Goal: Information Seeking & Learning: Learn about a topic

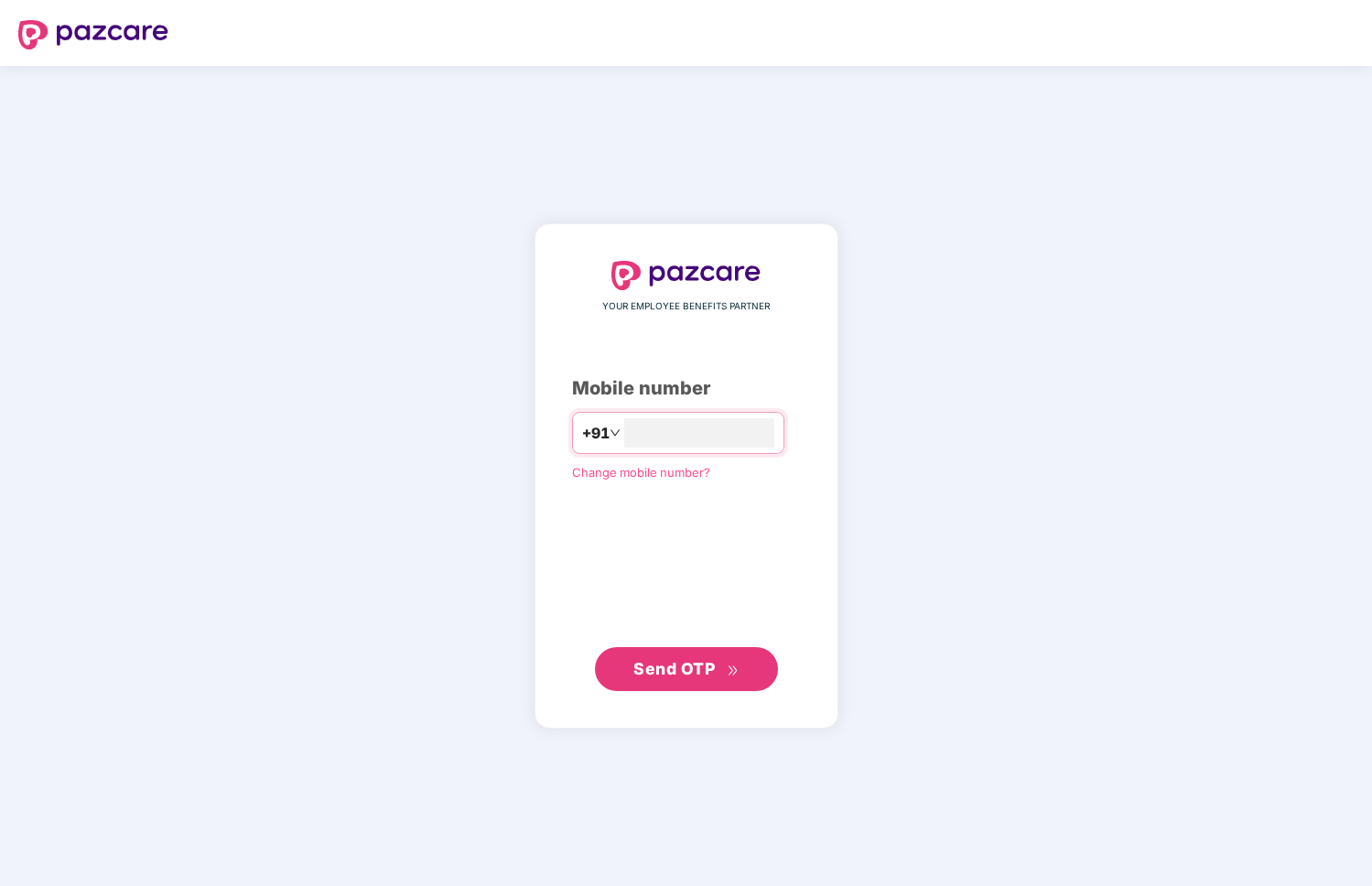
type input "**********"
click at [719, 674] on span "Send OTP" at bounding box center [686, 670] width 105 height 26
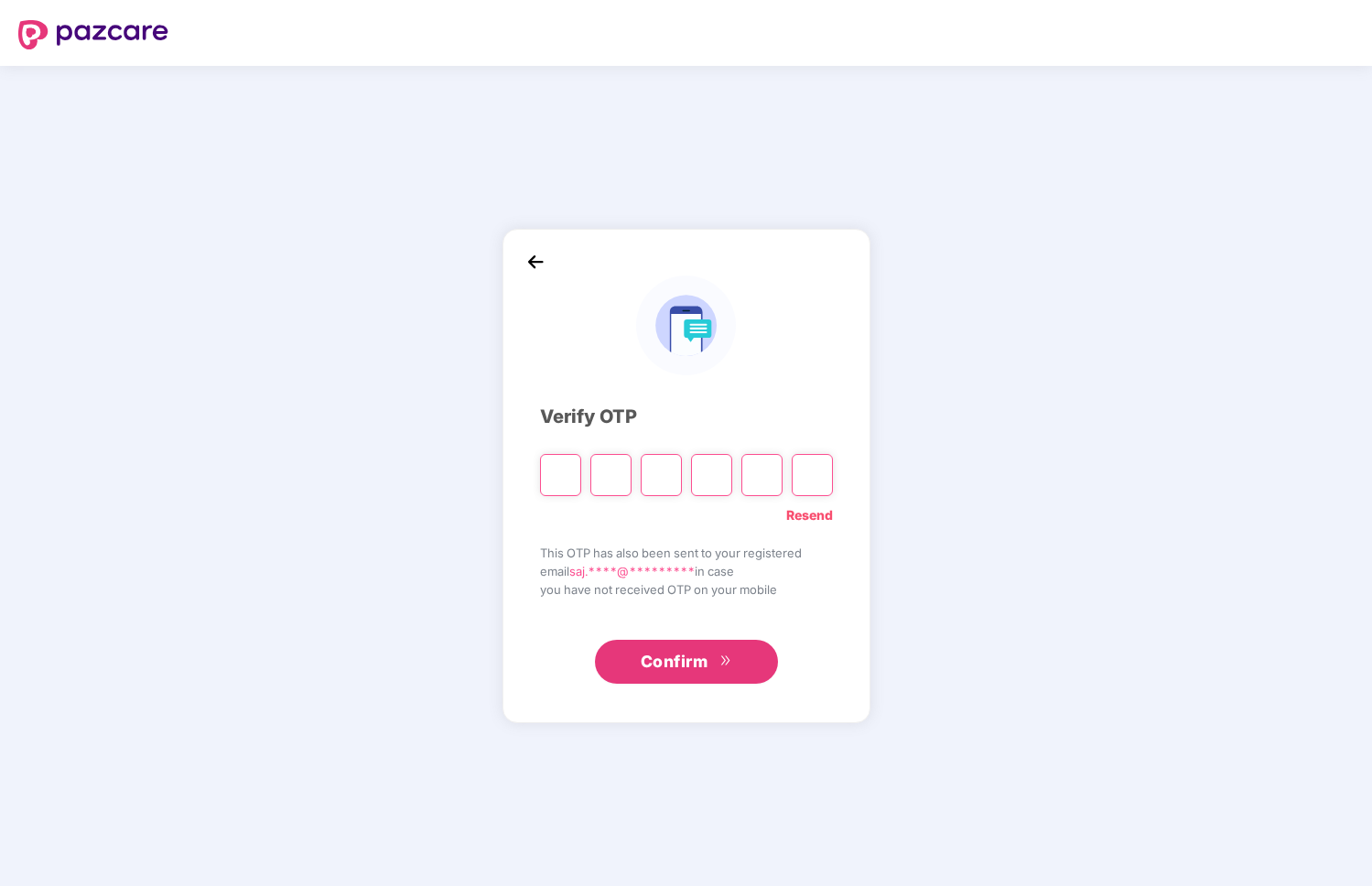
type input "*"
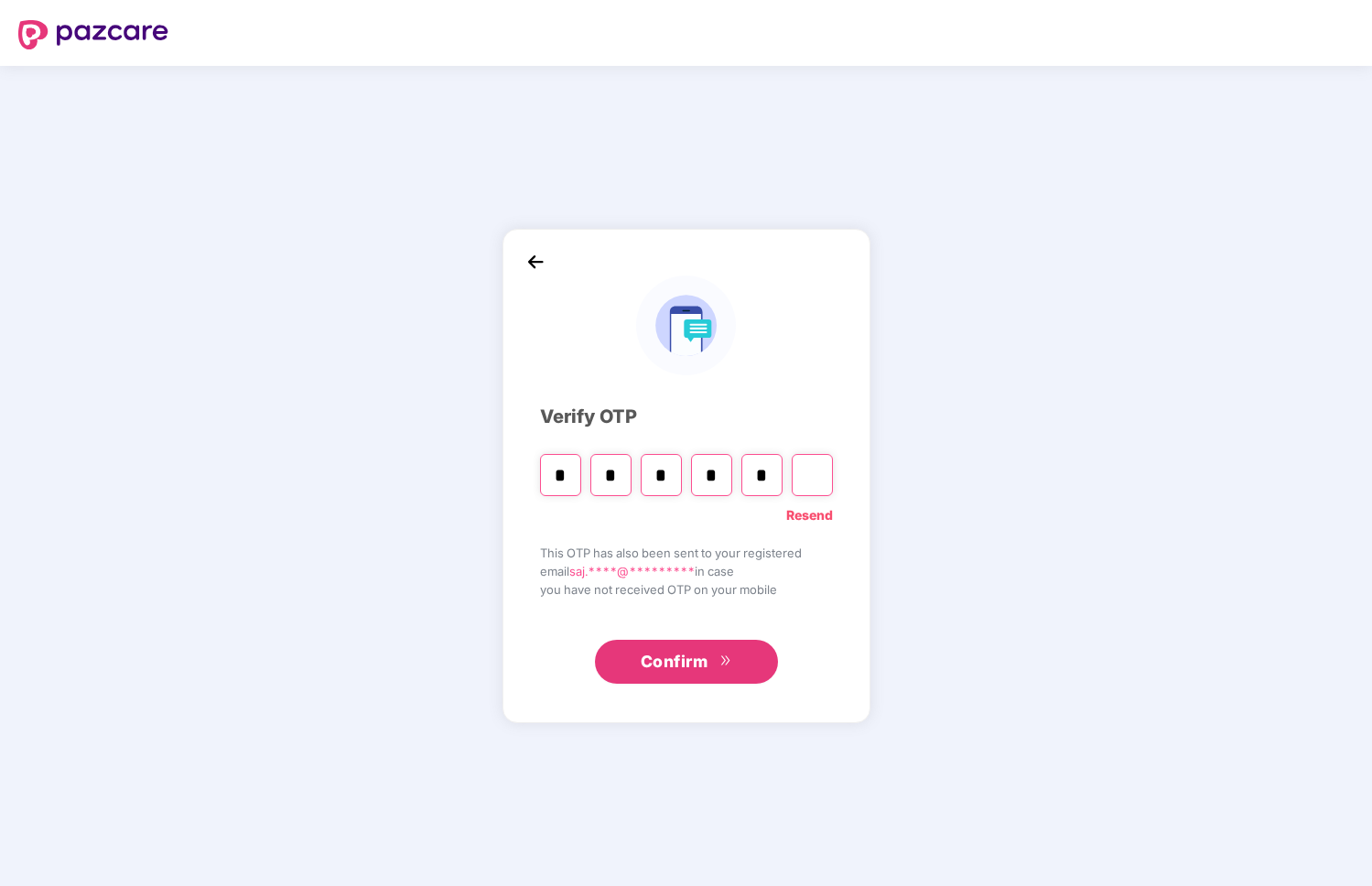
type input "*"
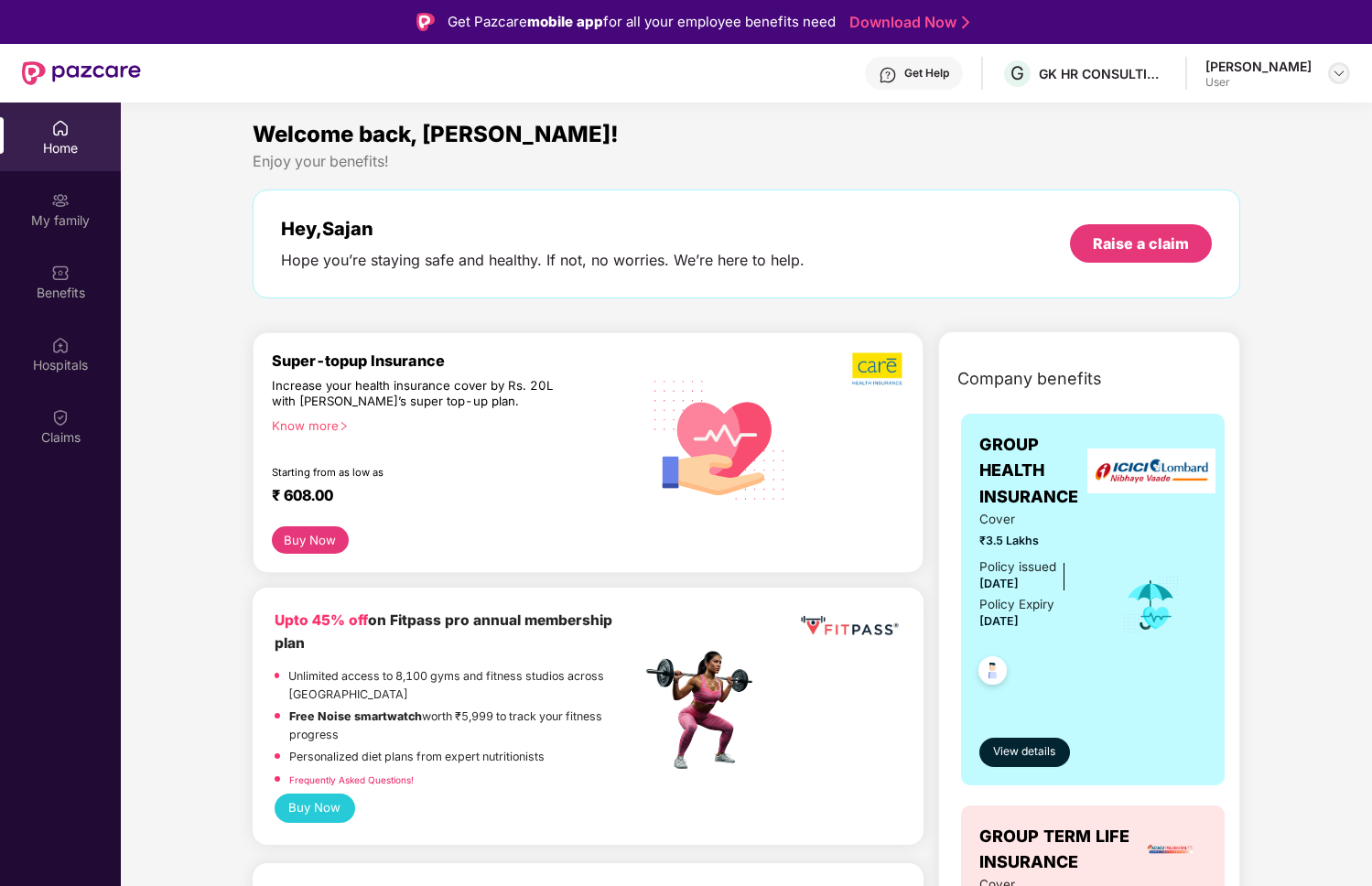
click at [1337, 75] on img at bounding box center [1340, 73] width 15 height 15
click at [966, 153] on div "Enjoy your benefits!" at bounding box center [746, 161] width 988 height 19
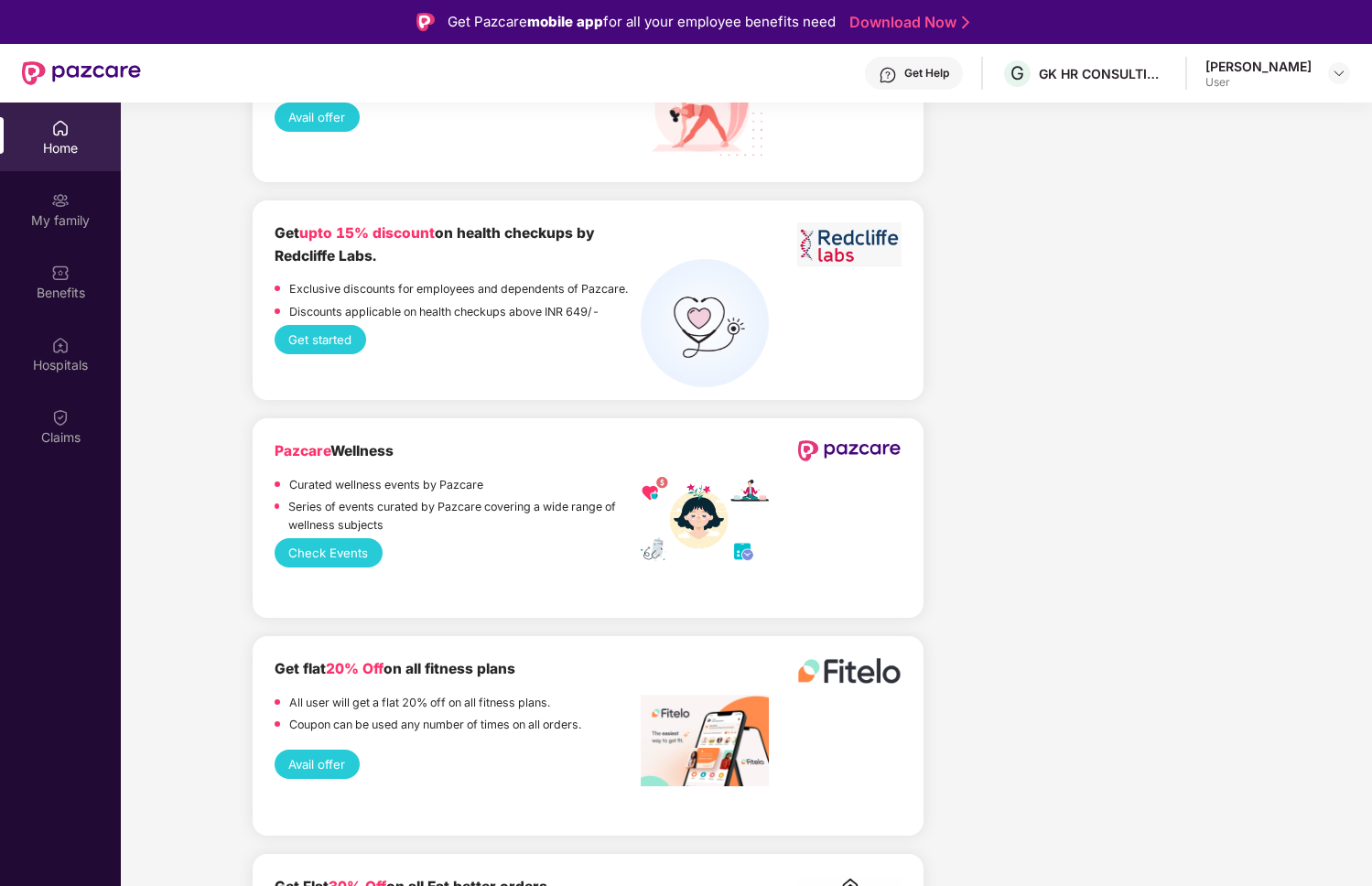
scroll to position [3178, 0]
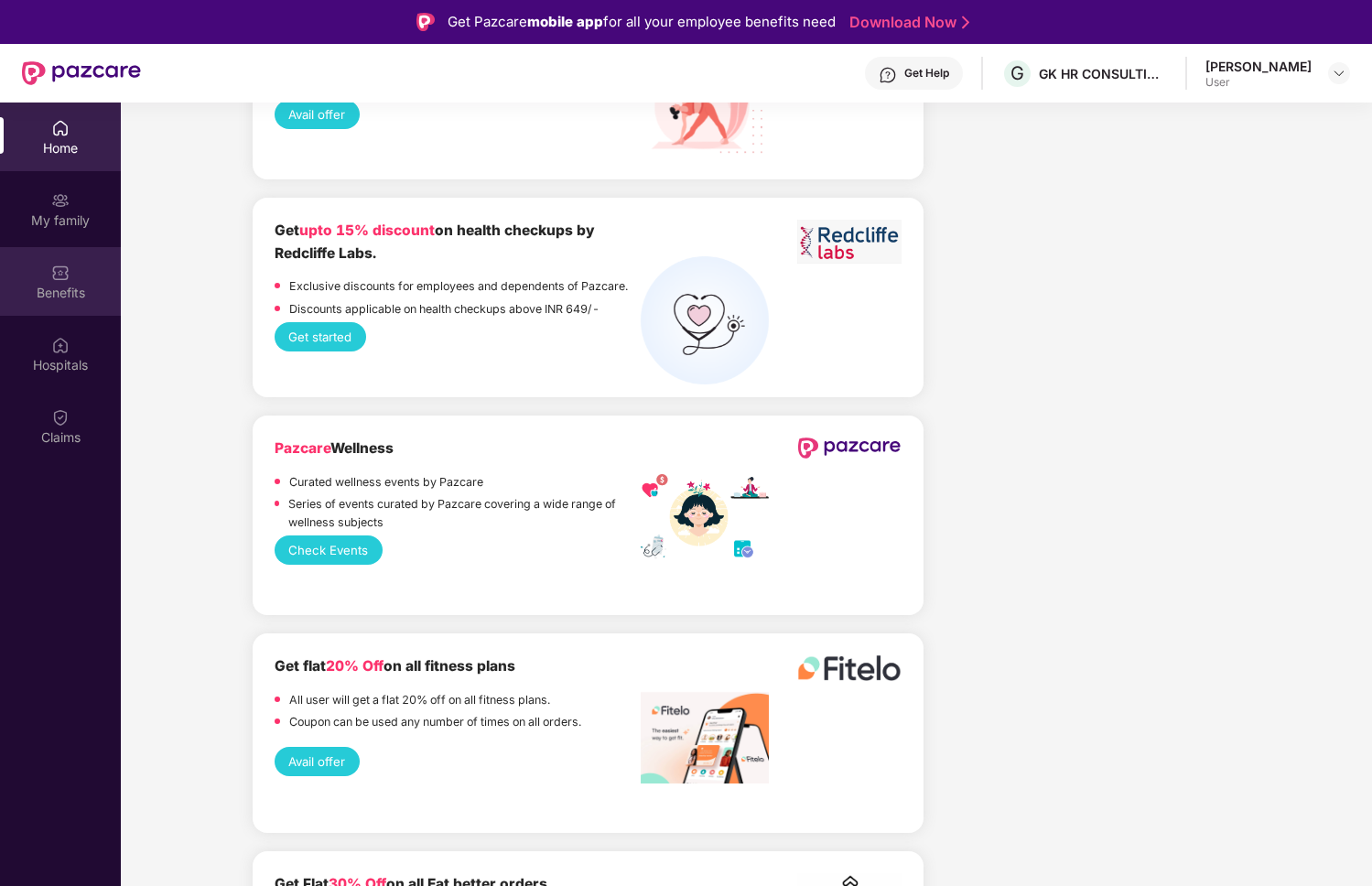
click at [64, 269] on img at bounding box center [60, 273] width 19 height 19
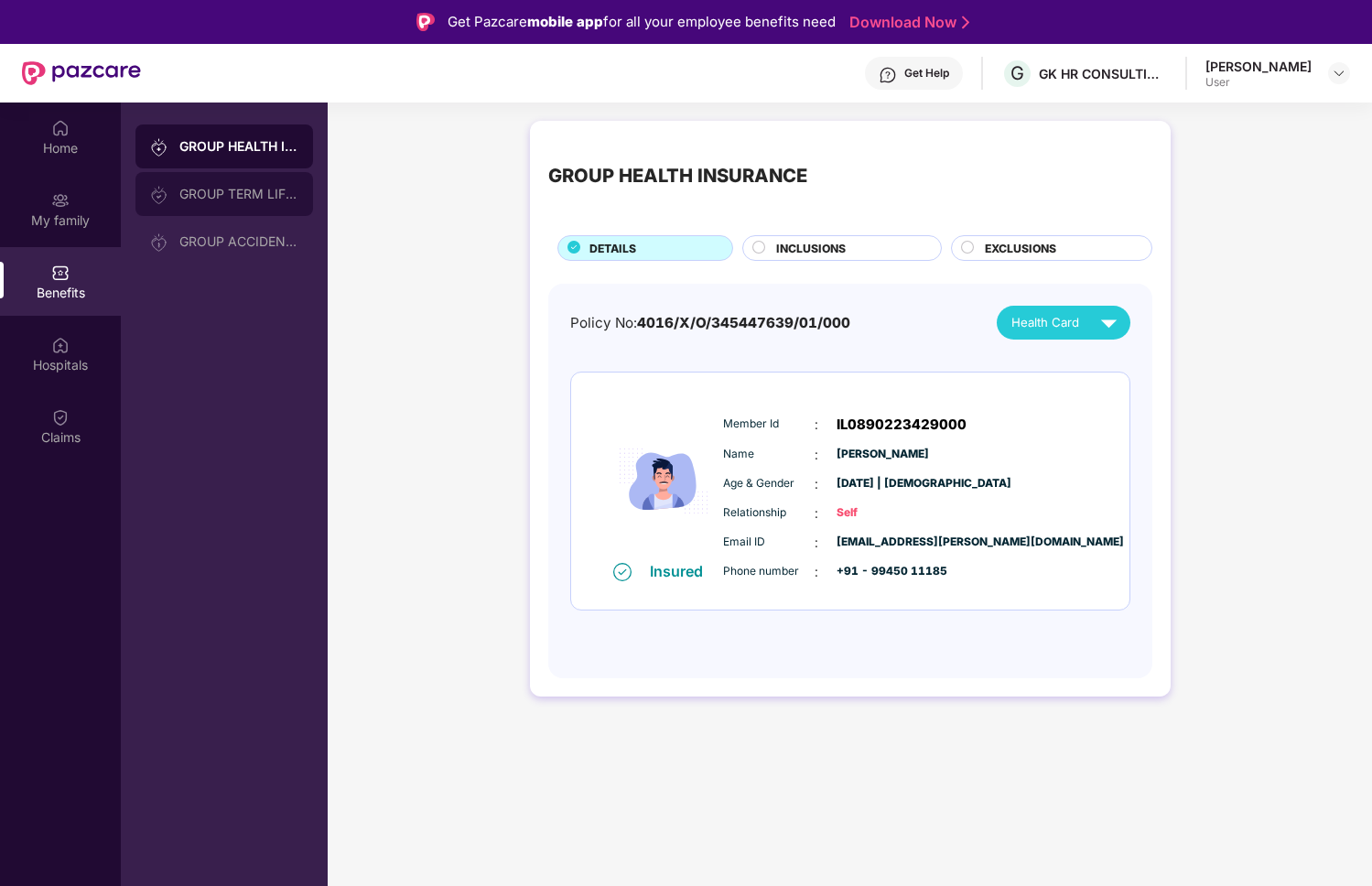
click at [239, 201] on div "GROUP TERM LIFE INSURANCE" at bounding box center [224, 194] width 177 height 44
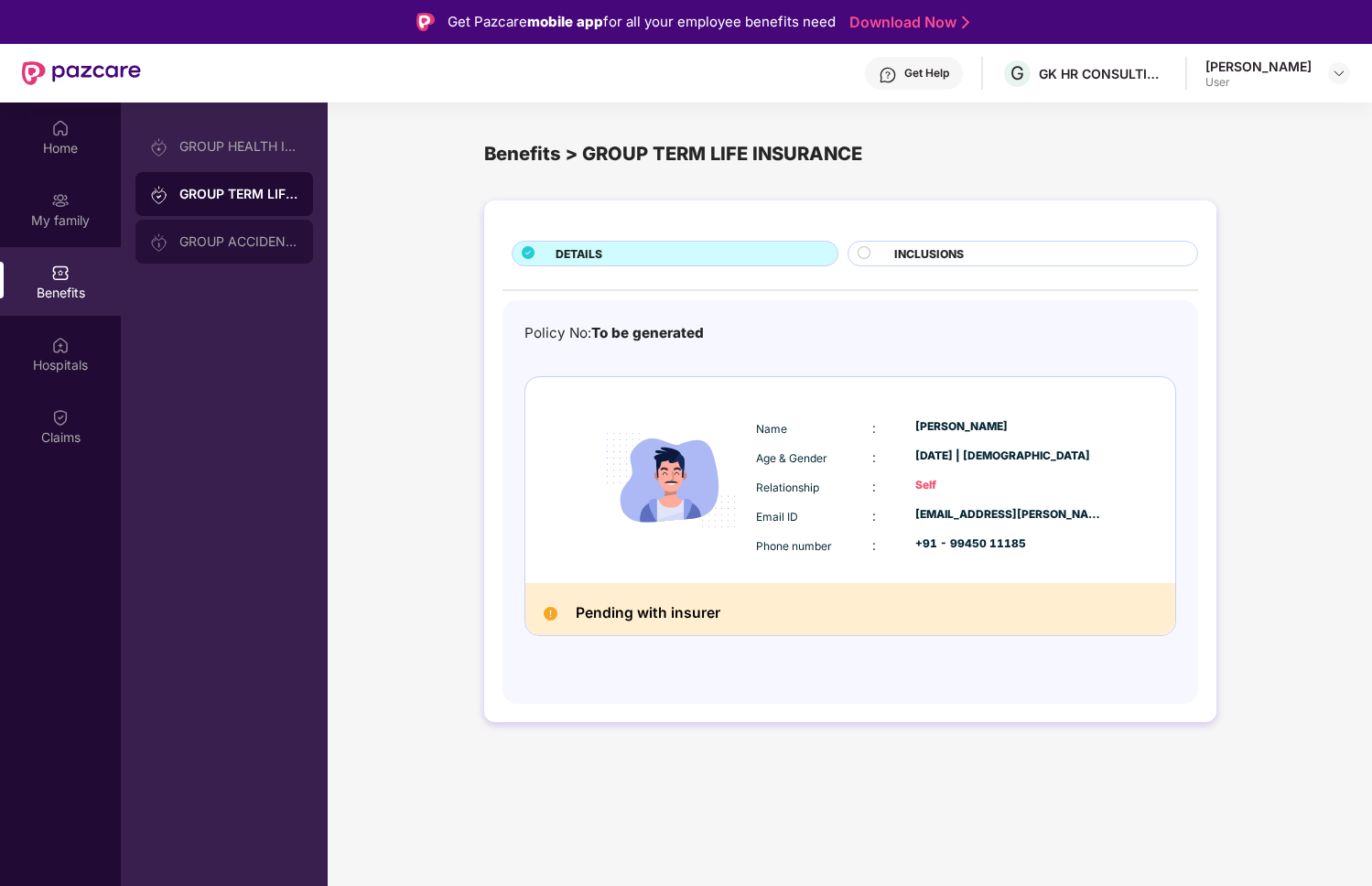
click at [231, 243] on div "GROUP ACCIDENTAL INSURANCE" at bounding box center [238, 242] width 119 height 15
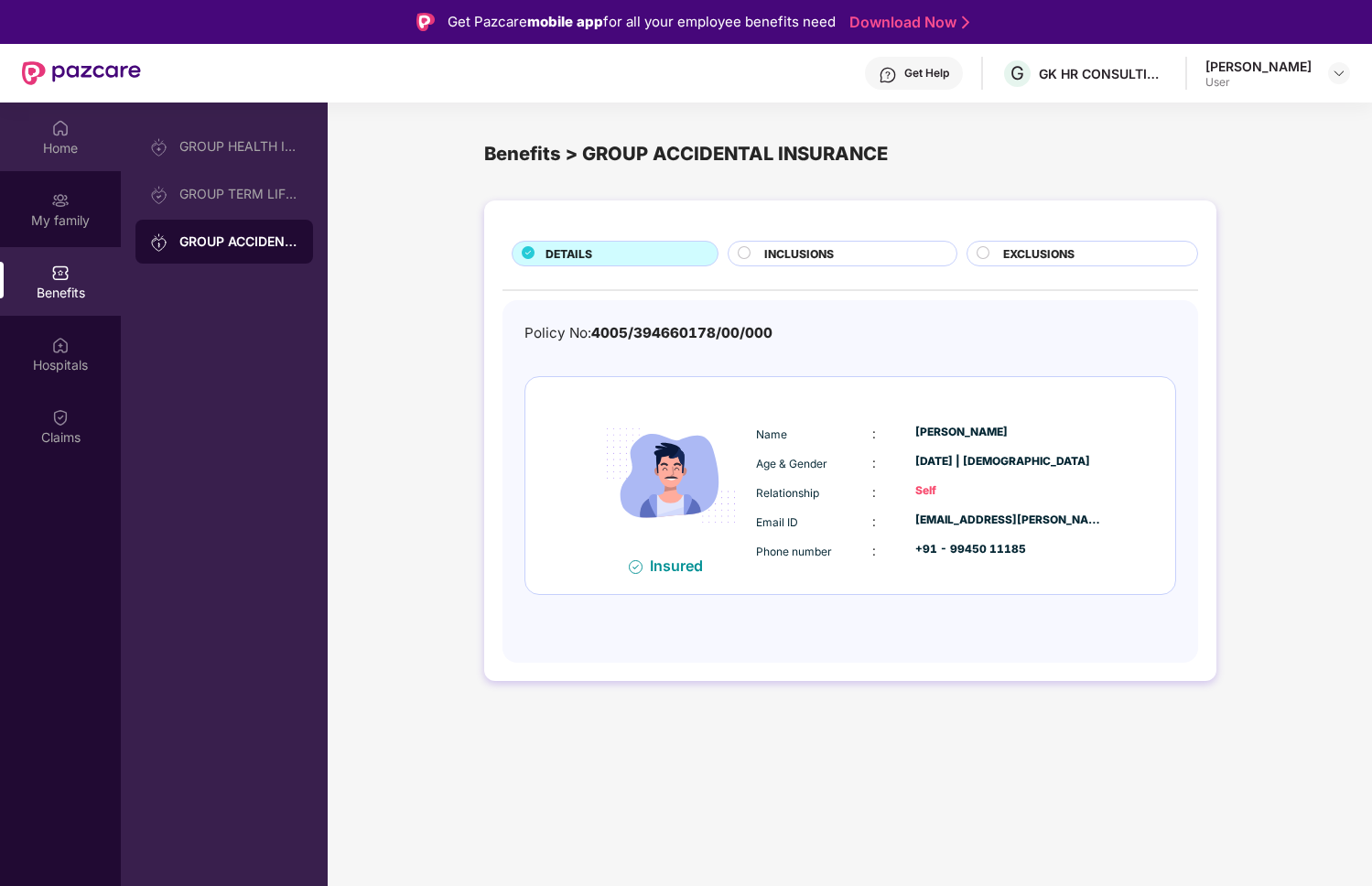
click at [72, 149] on div "Home" at bounding box center [60, 148] width 121 height 19
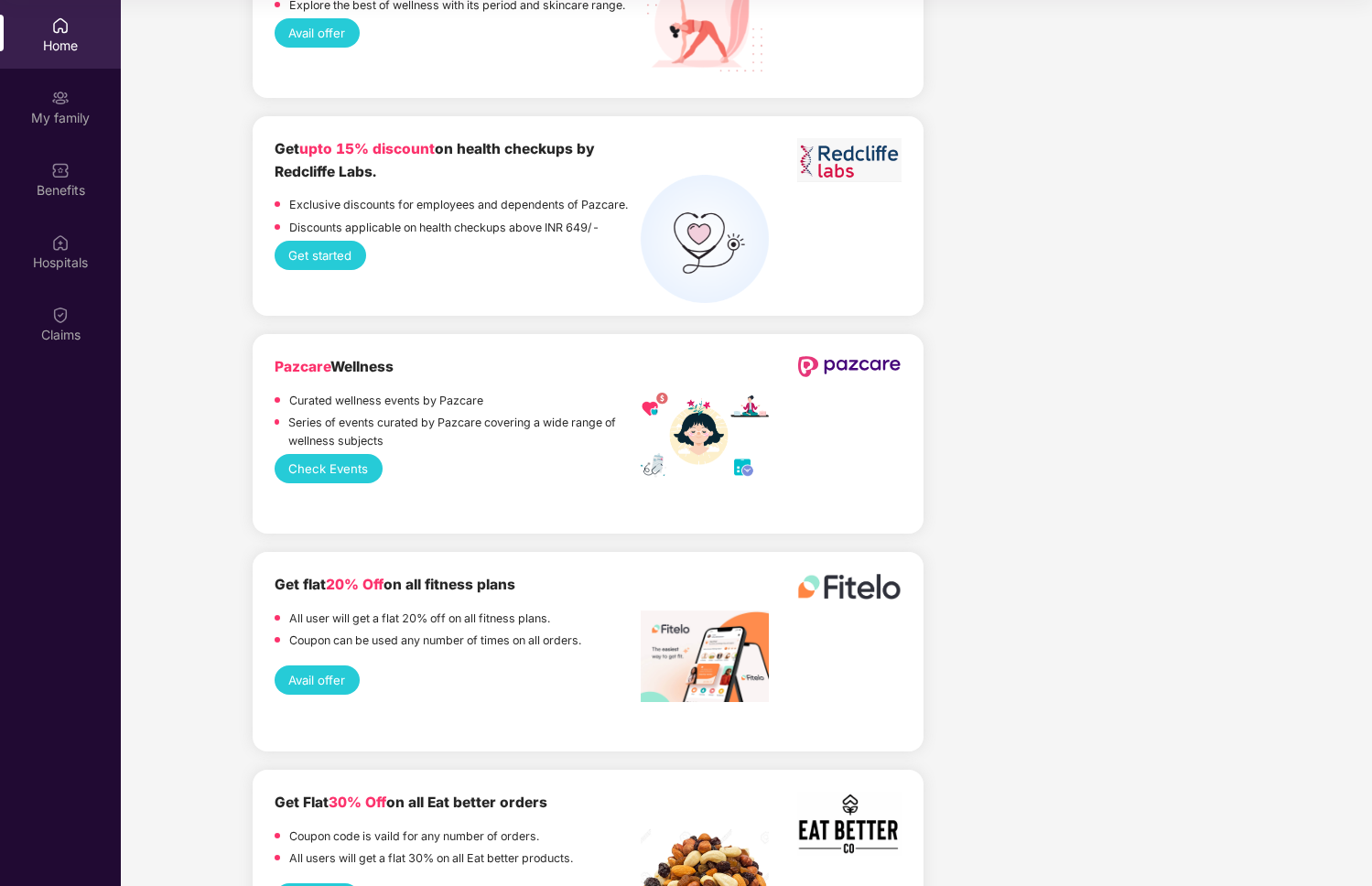
scroll to position [3131, 0]
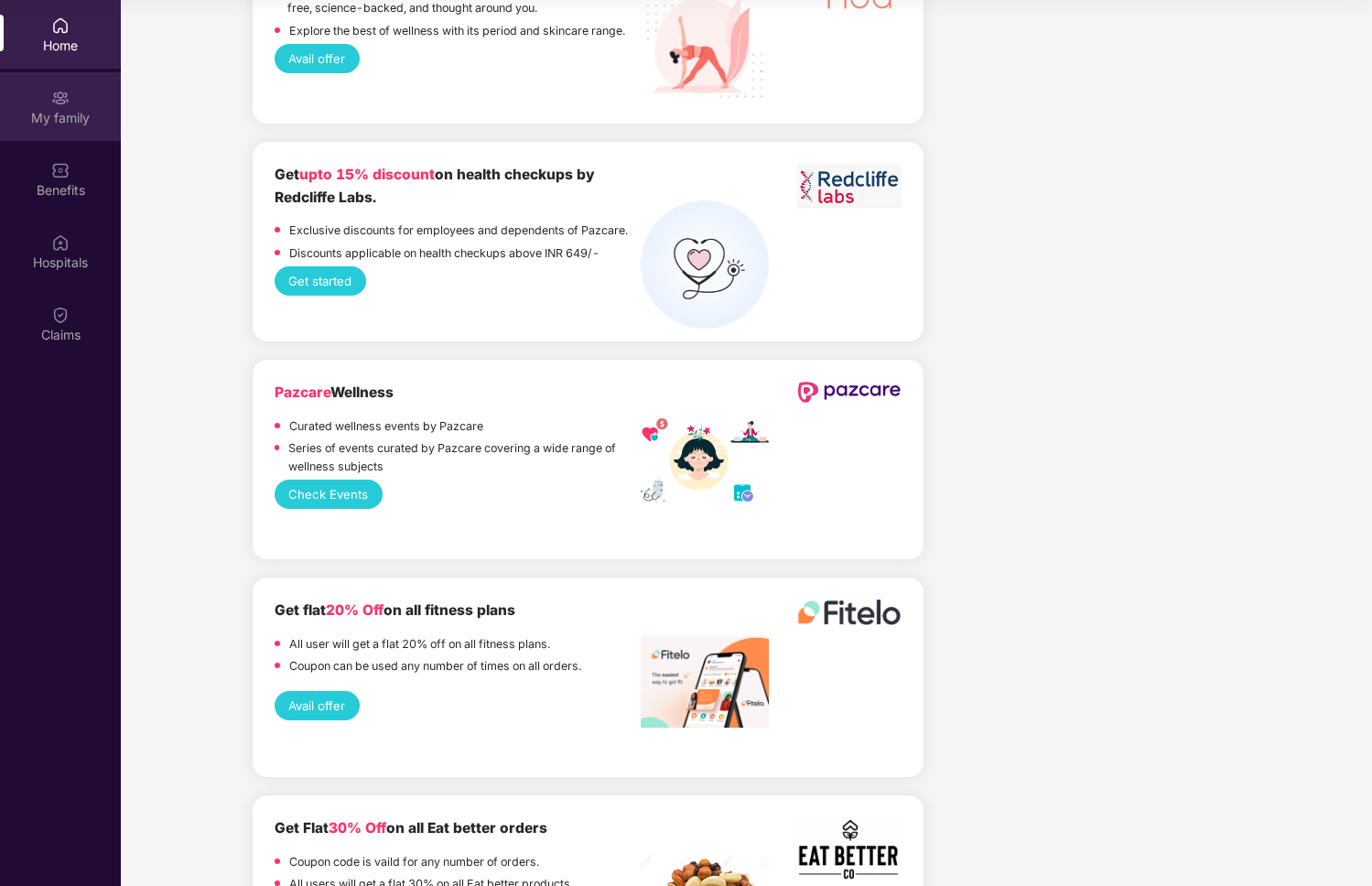
click at [67, 123] on div "My family" at bounding box center [60, 118] width 121 height 19
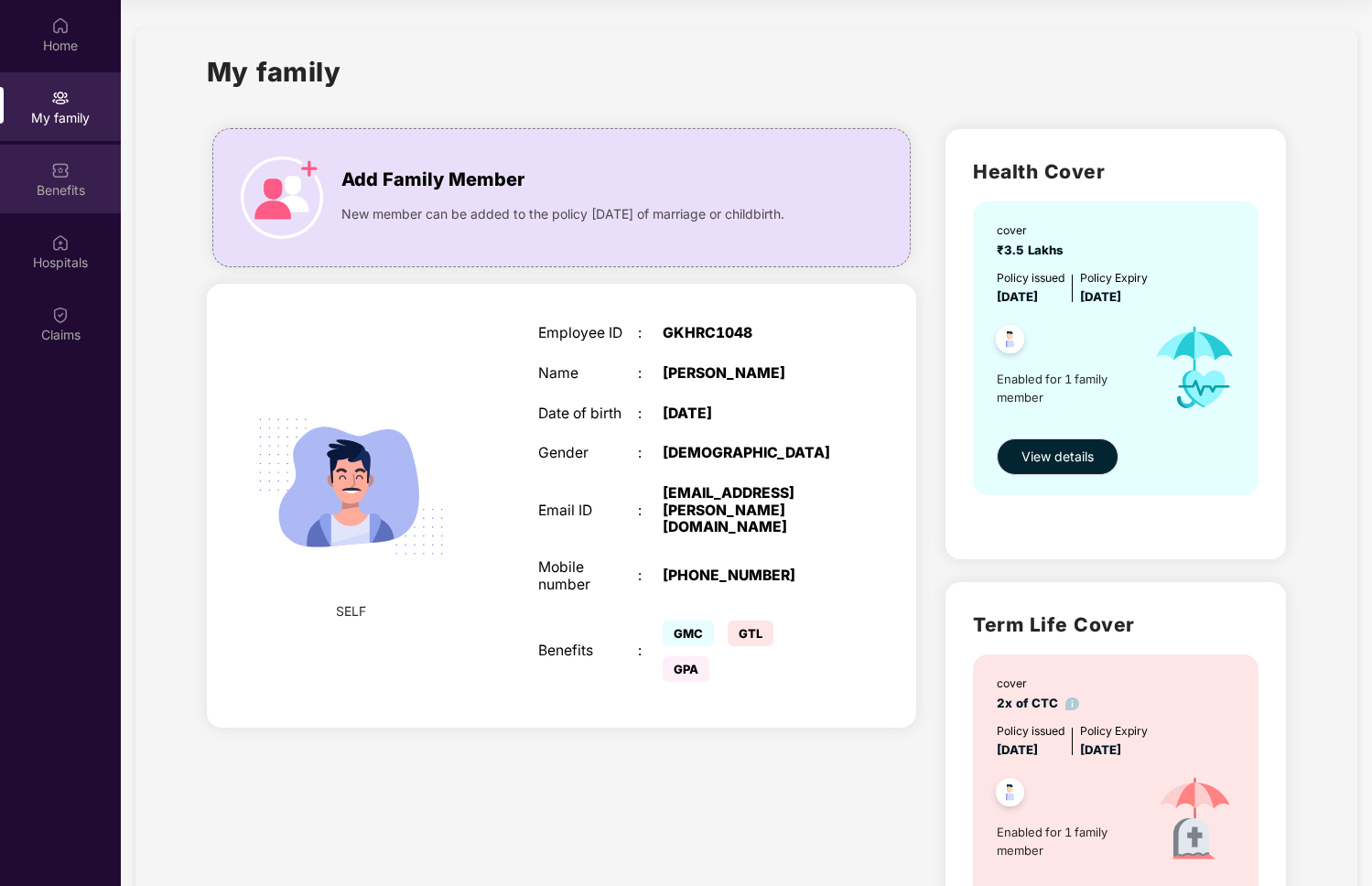
click at [71, 178] on div "Benefits" at bounding box center [60, 179] width 121 height 69
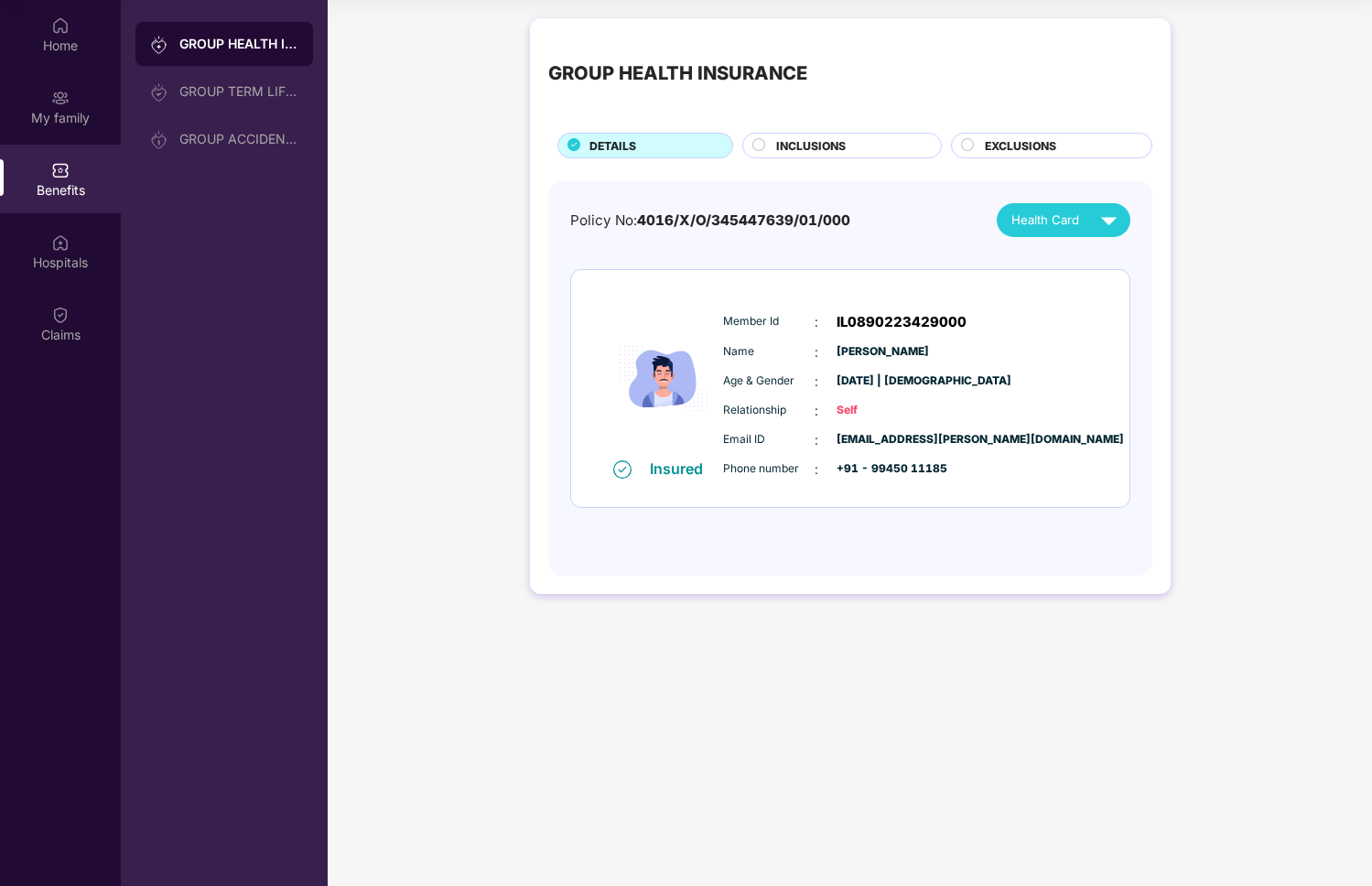
click at [761, 143] on circle at bounding box center [759, 145] width 12 height 12
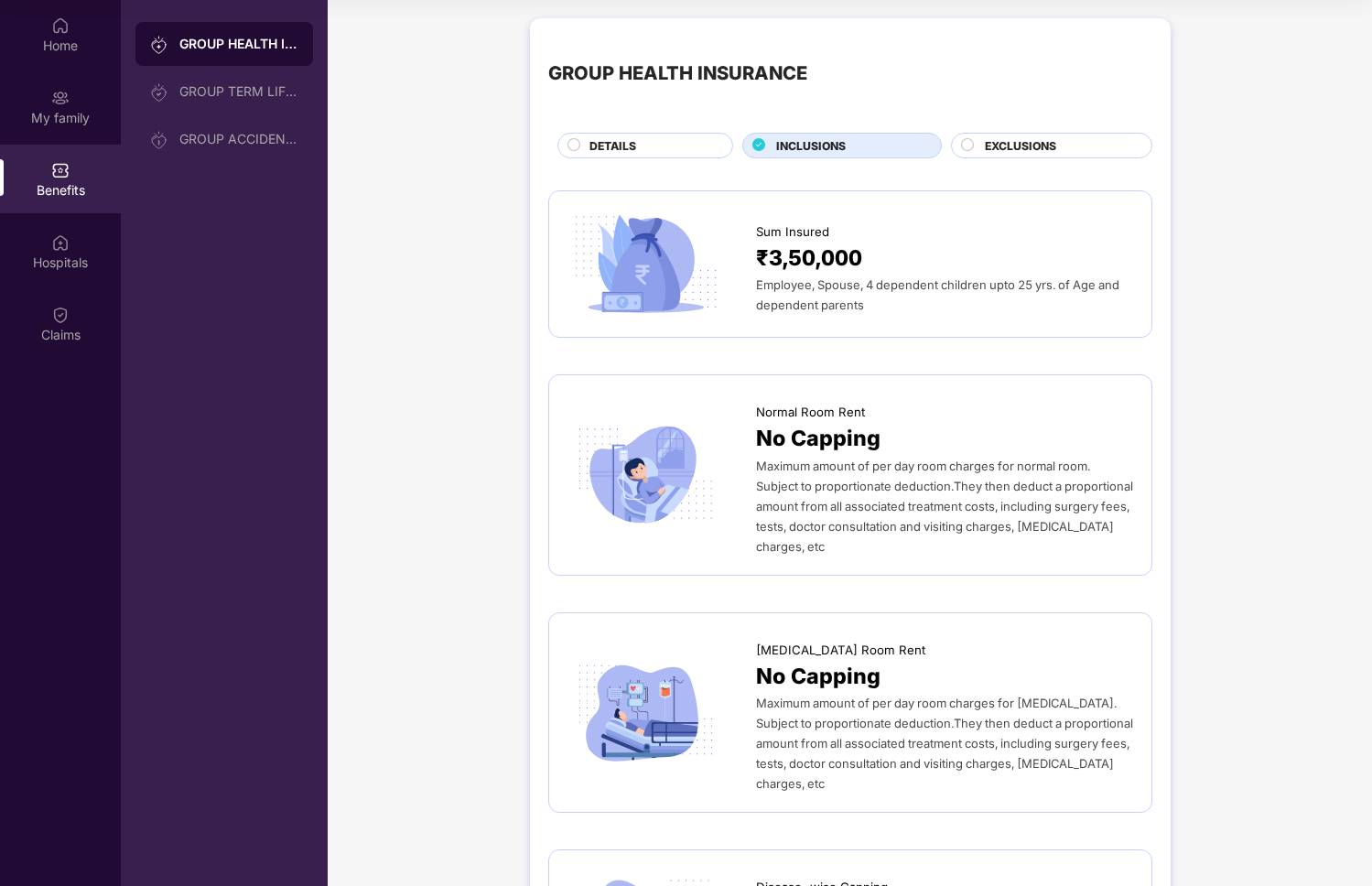
click at [999, 147] on span "EXCLUSIONS" at bounding box center [1020, 146] width 71 height 18
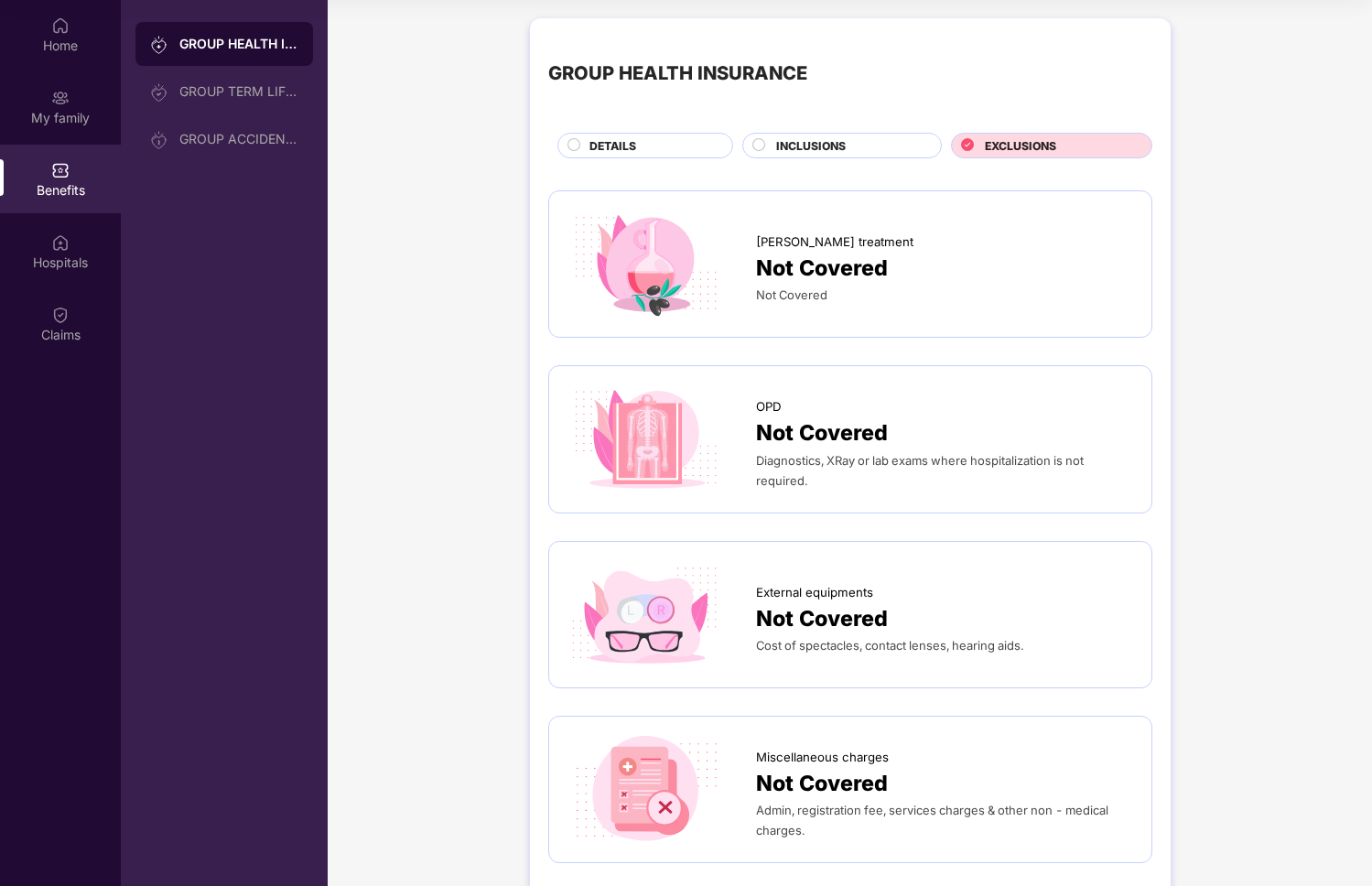
click at [870, 140] on div "INCLUSIONS" at bounding box center [849, 148] width 164 height 20
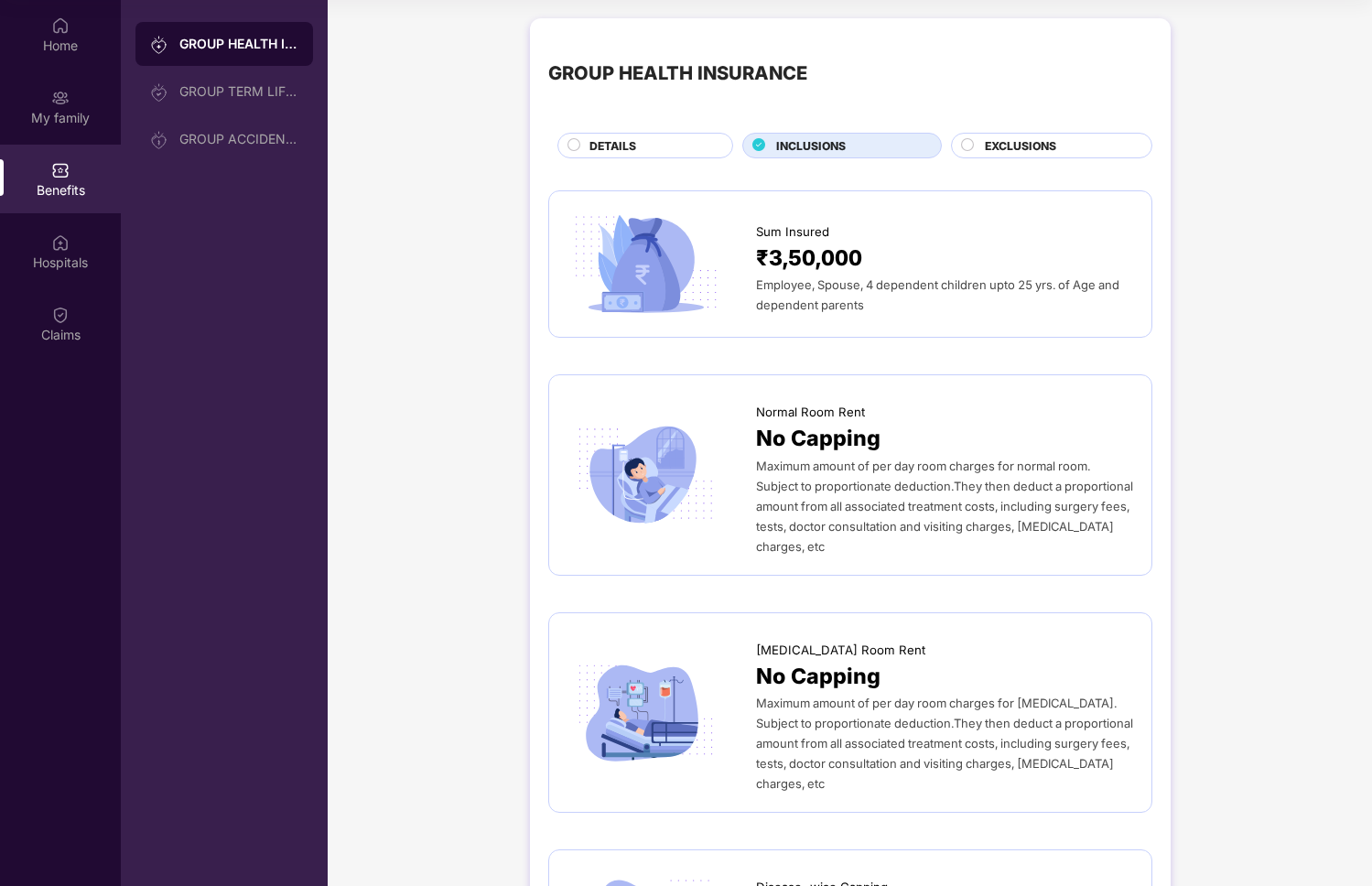
click at [661, 146] on div "DETAILS" at bounding box center [652, 148] width 143 height 20
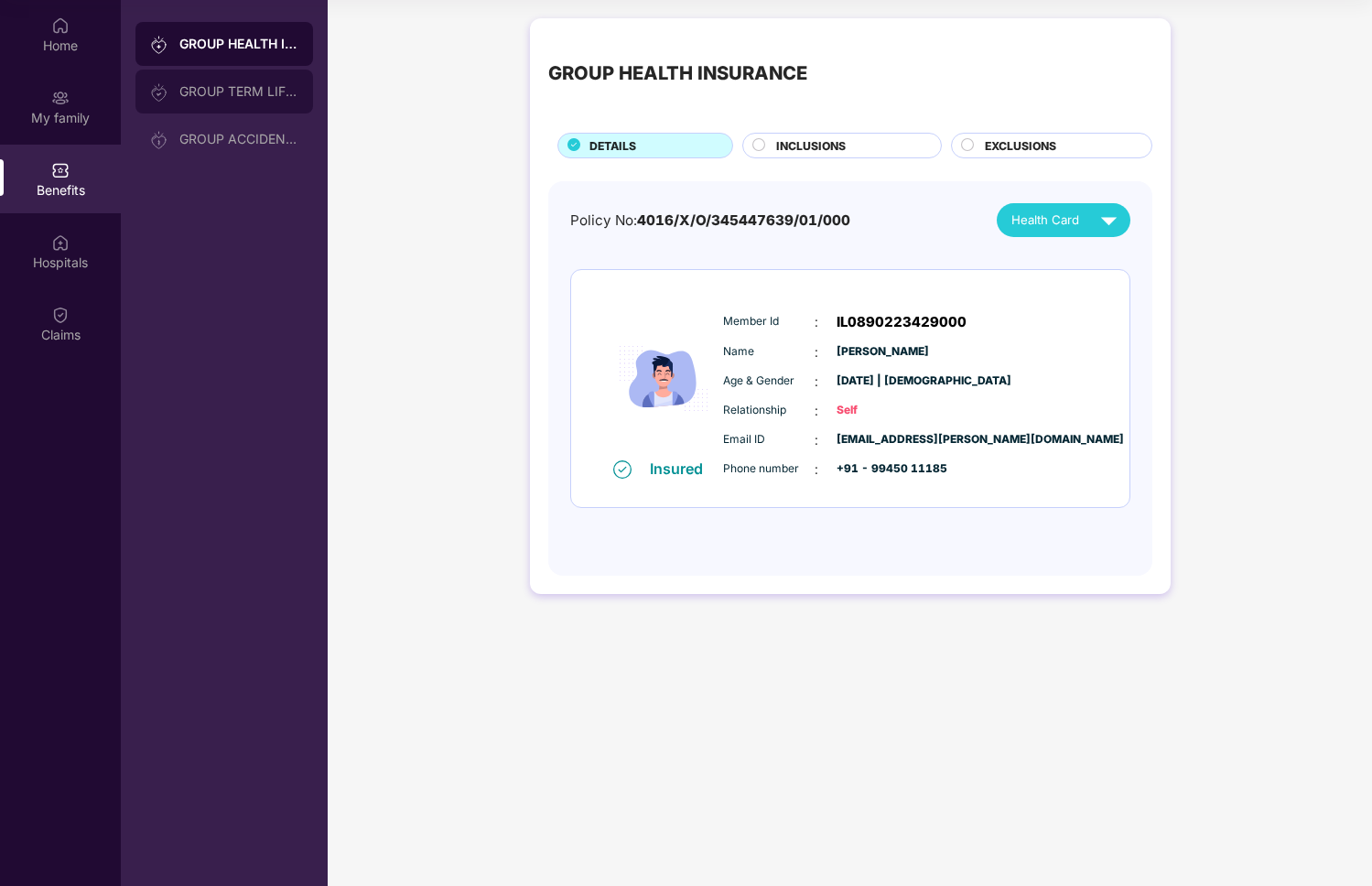
click at [242, 100] on div "GROUP TERM LIFE INSURANCE" at bounding box center [224, 91] width 177 height 44
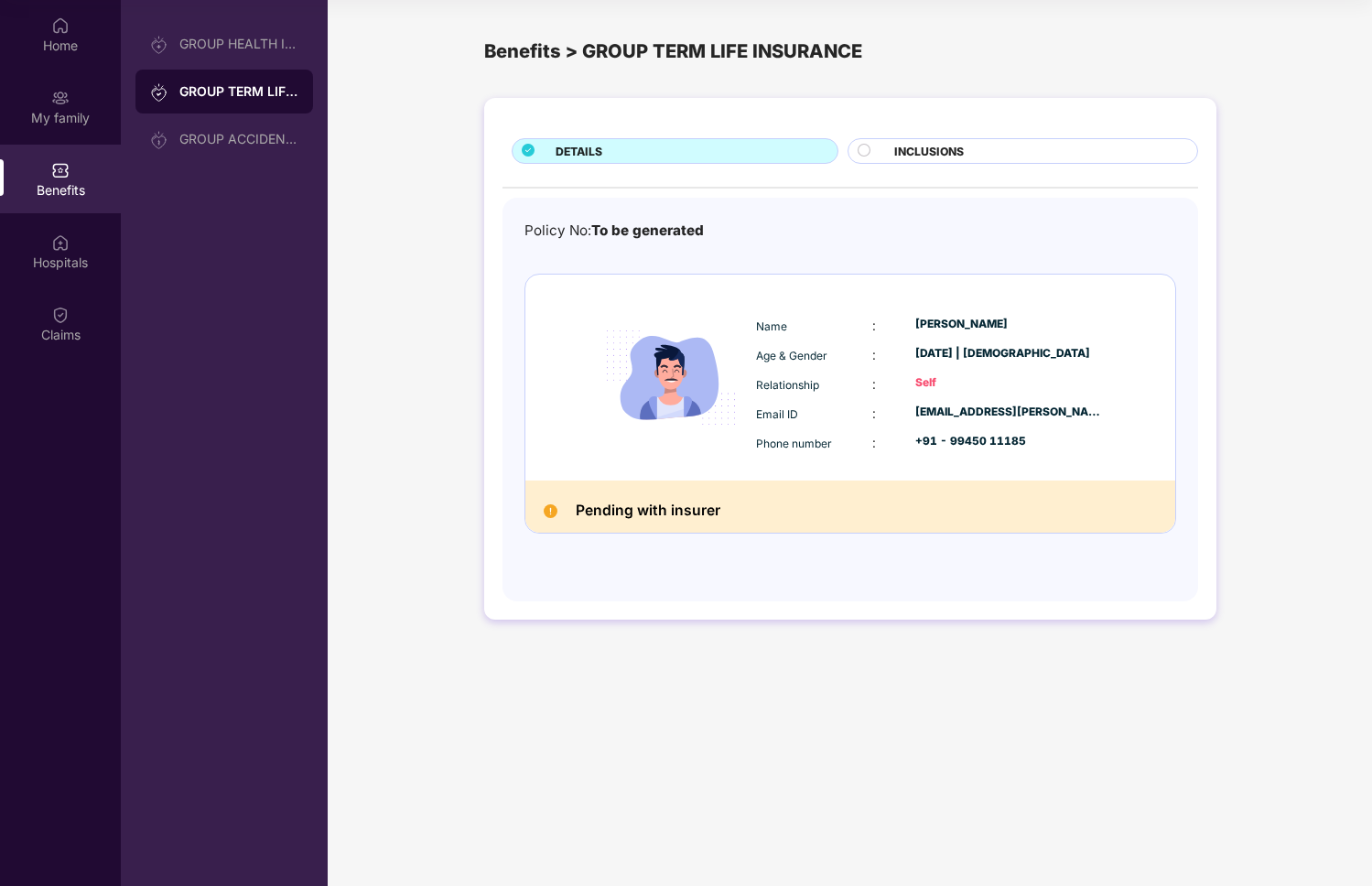
click at [918, 157] on span "INCLUSIONS" at bounding box center [929, 151] width 70 height 18
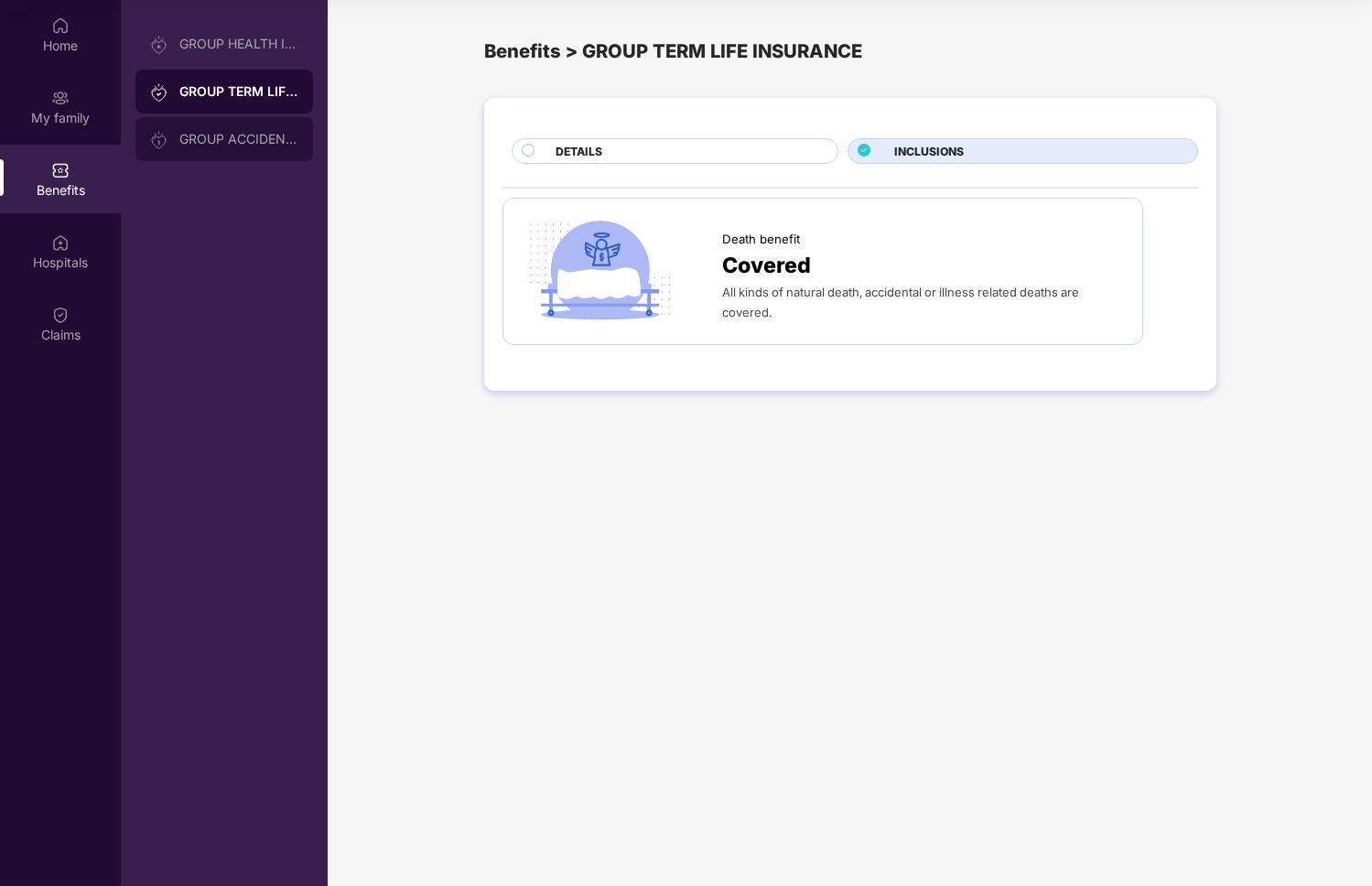
click at [255, 142] on div "GROUP ACCIDENTAL INSURANCE" at bounding box center [238, 139] width 119 height 15
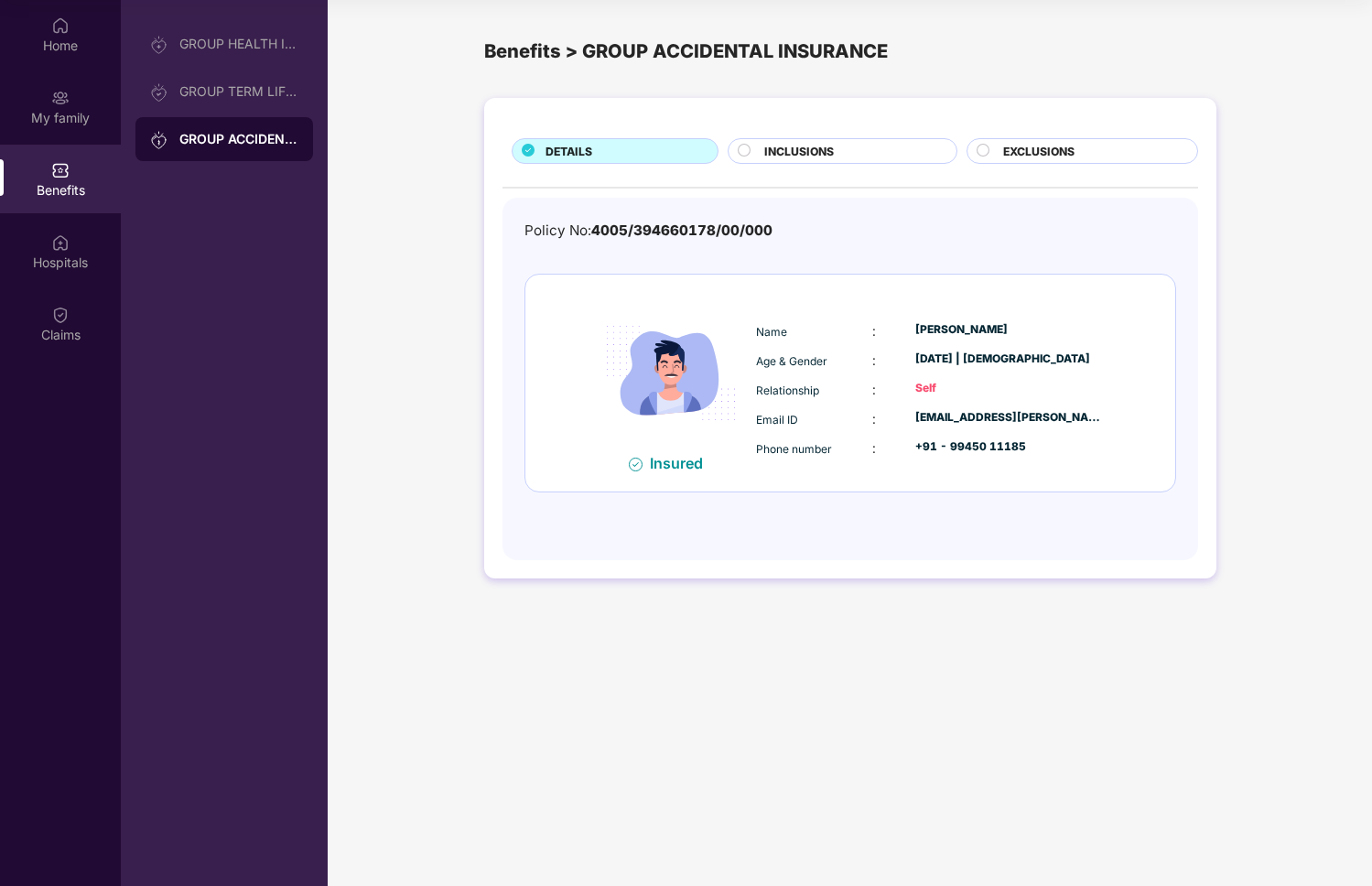
click at [848, 146] on div "INCLUSIONS" at bounding box center [851, 153] width 192 height 20
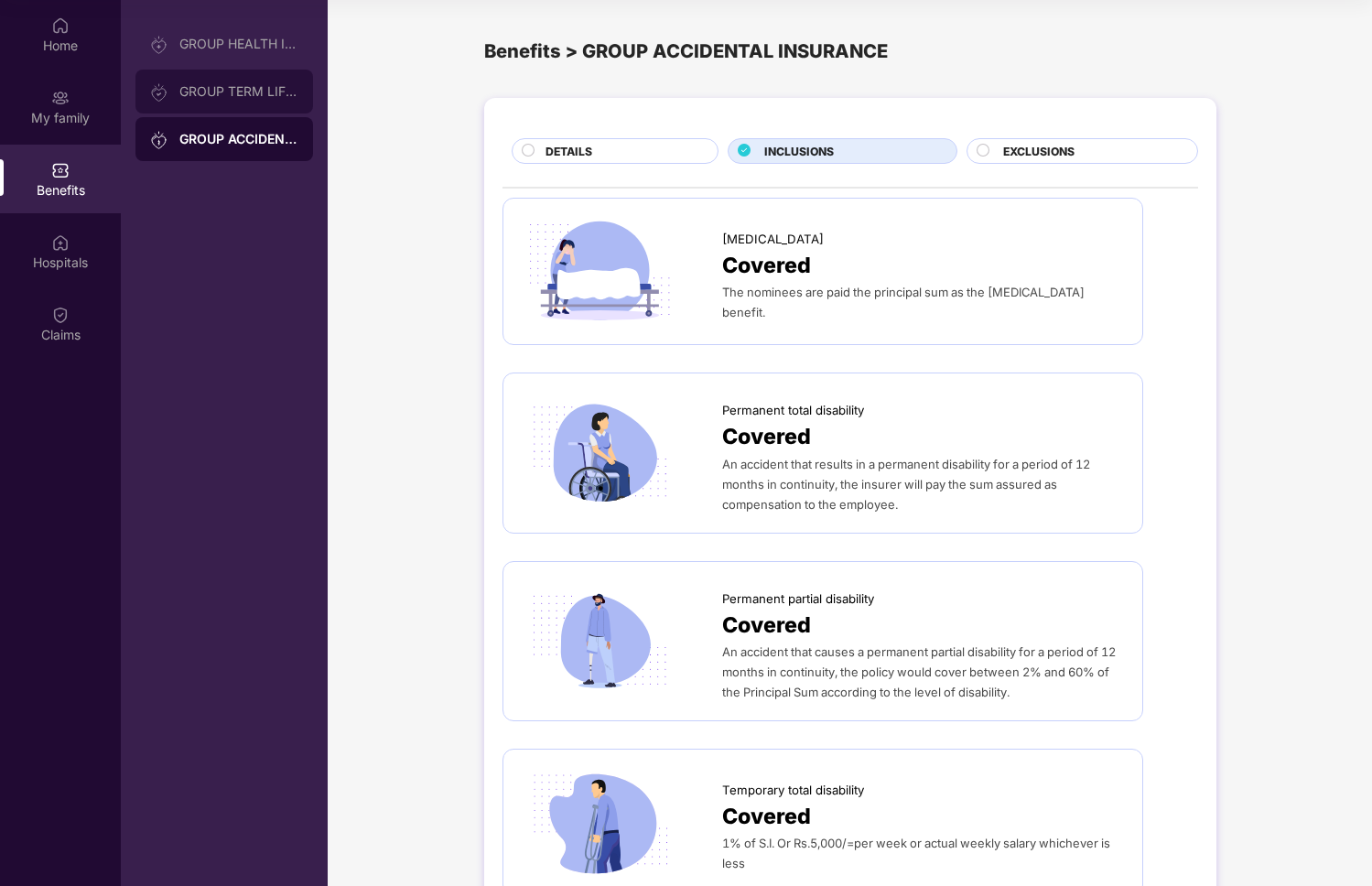
click at [229, 78] on div "GROUP TERM LIFE INSURANCE" at bounding box center [224, 91] width 177 height 44
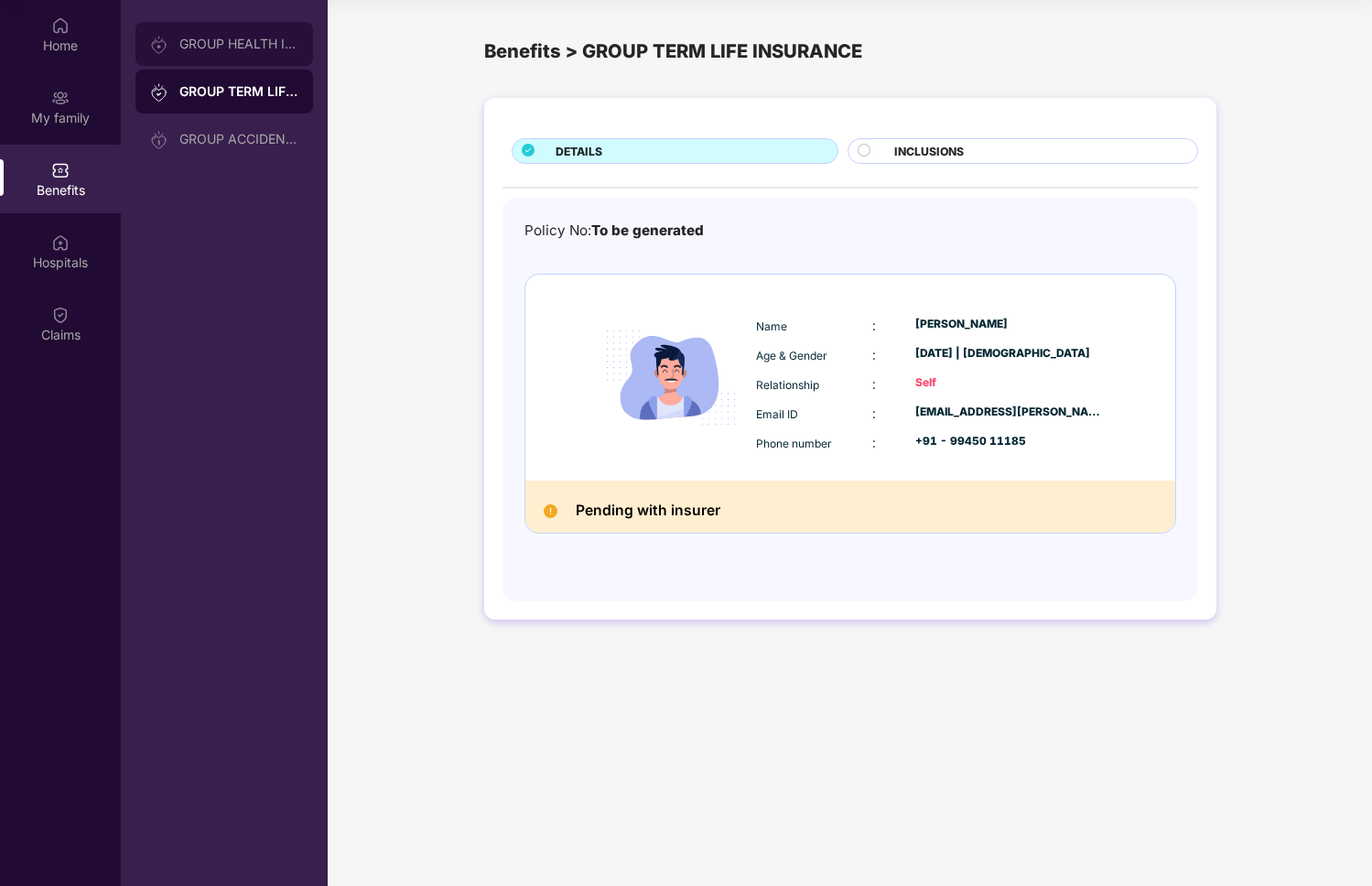
click at [233, 55] on div "GROUP HEALTH INSURANCE" at bounding box center [224, 44] width 177 height 44
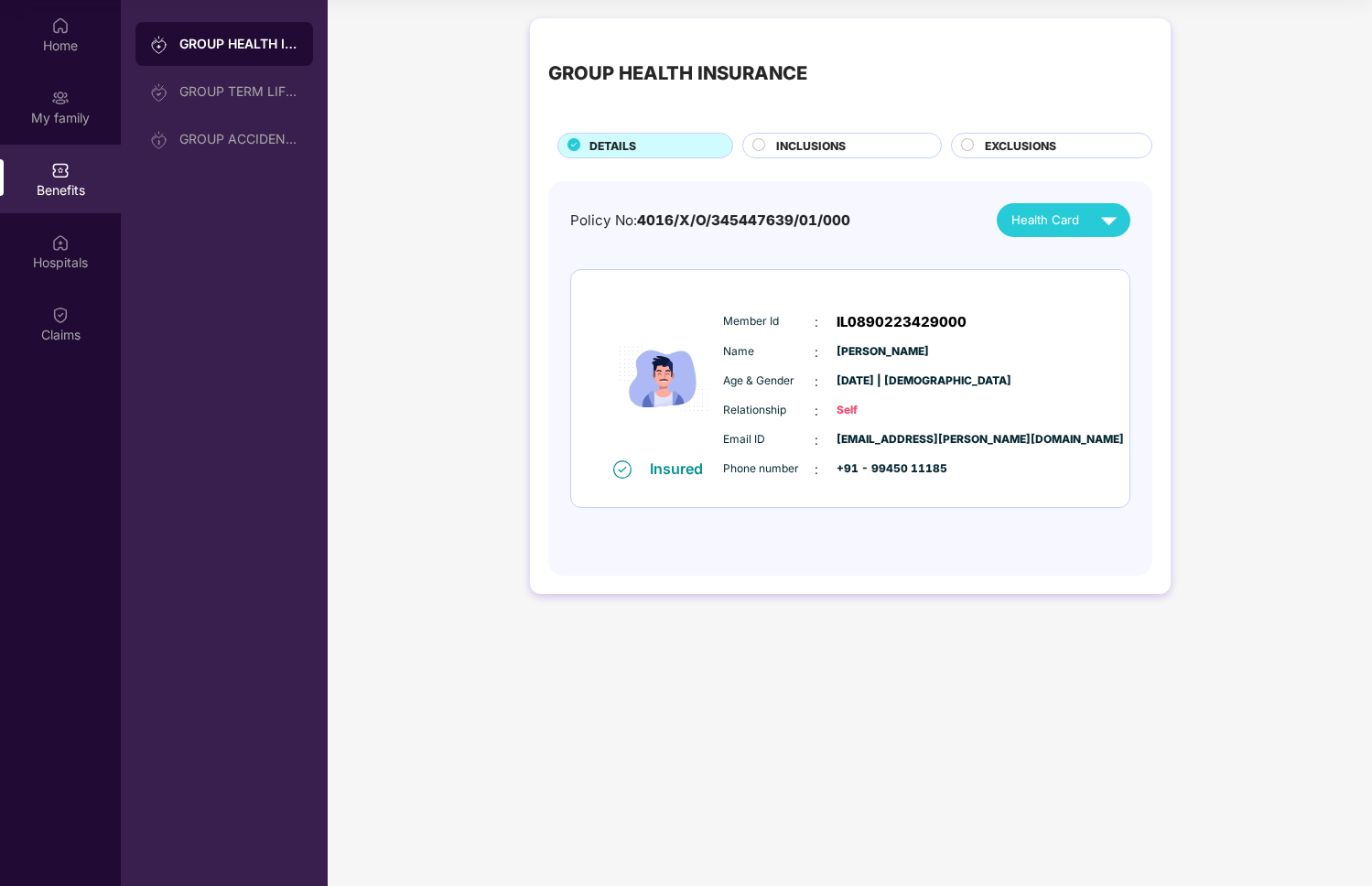
click at [835, 148] on span "INCLUSIONS" at bounding box center [811, 146] width 70 height 18
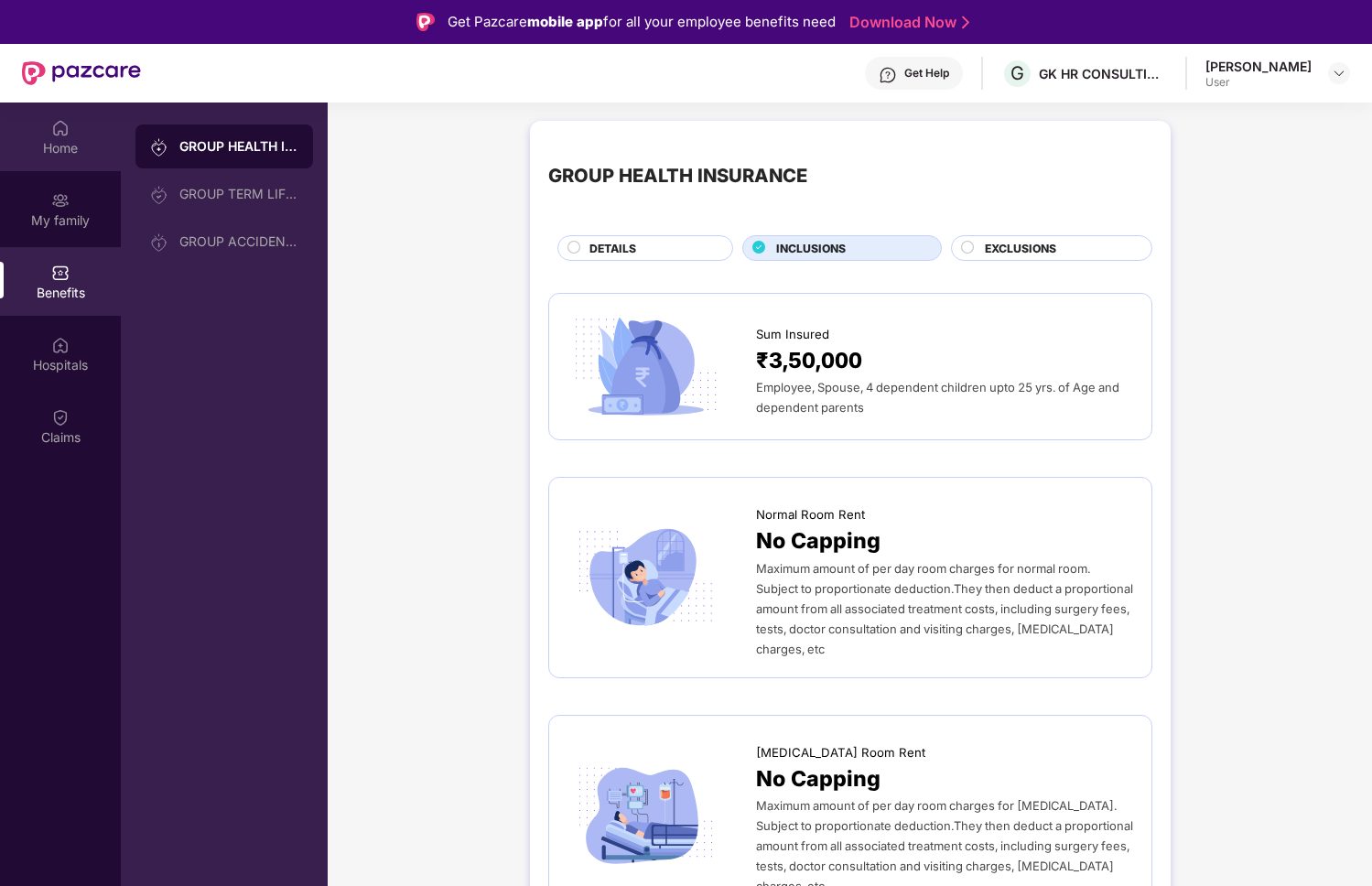
click at [74, 125] on div "Home" at bounding box center [60, 137] width 121 height 69
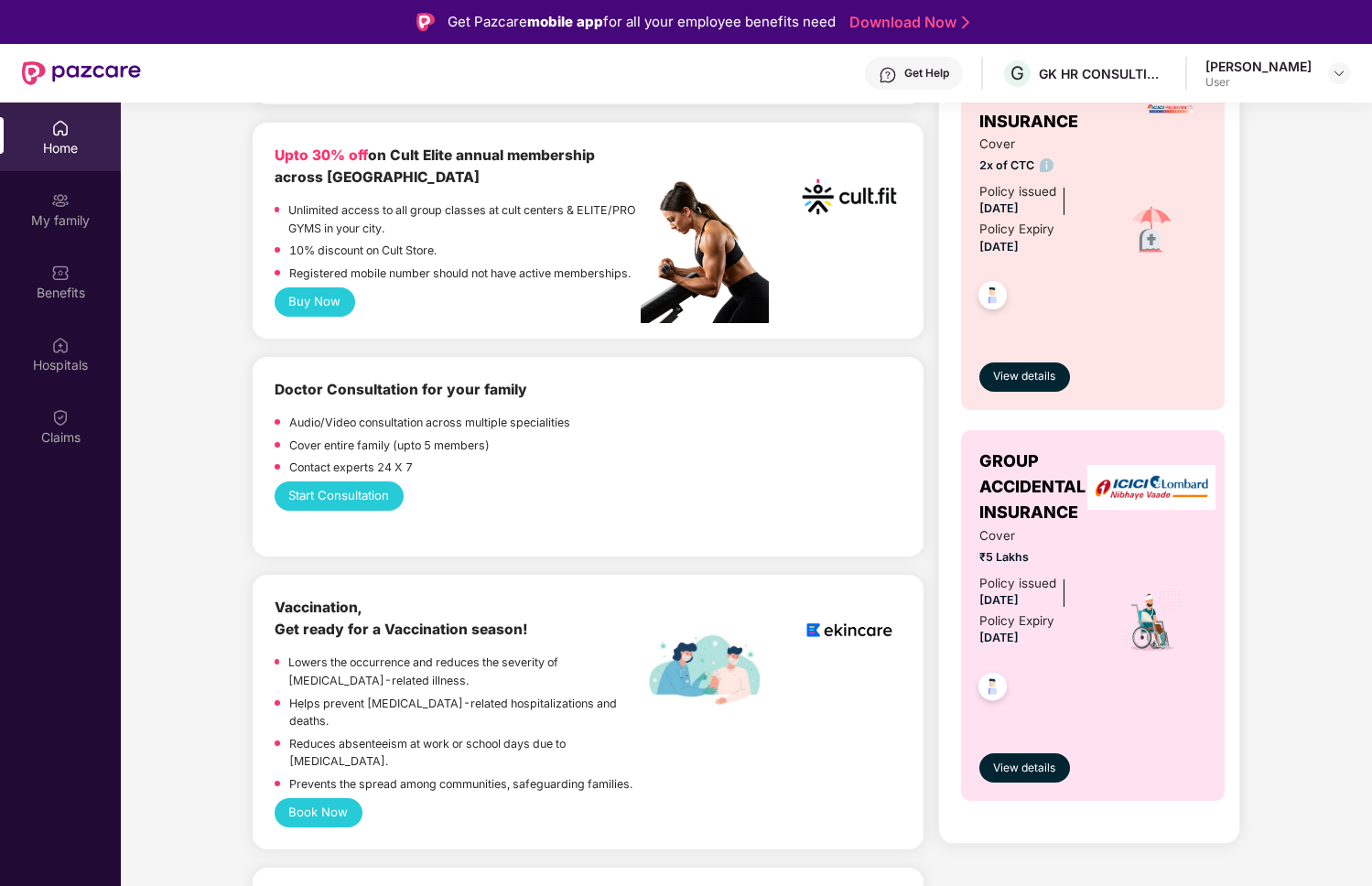
scroll to position [771, 0]
